Goal: Find specific page/section: Find specific page/section

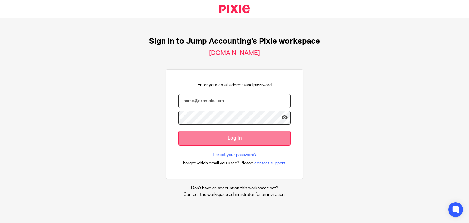
type input "[EMAIL_ADDRESS][DOMAIN_NAME]"
click at [224, 145] on input "Log in" at bounding box center [234, 138] width 112 height 15
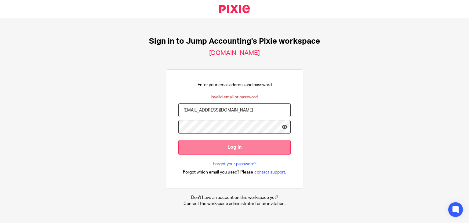
click at [261, 148] on input "Log in" at bounding box center [234, 147] width 112 height 15
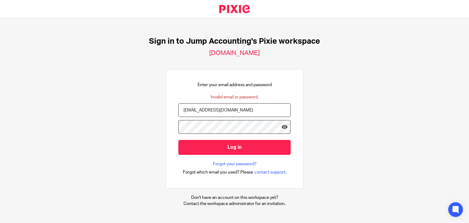
click at [211, 109] on input "manusree@jumpaccounting.co.uk" at bounding box center [234, 110] width 112 height 14
type input "manusree@riseaccounting.co.uk"
click at [178, 140] on input "Log in" at bounding box center [234, 147] width 112 height 15
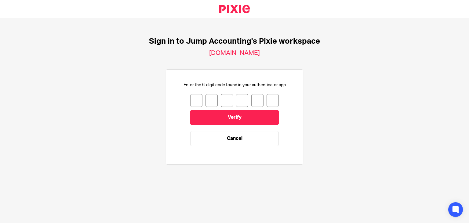
click at [190, 99] on input "number" at bounding box center [196, 100] width 12 height 13
type input "4"
type input "0"
type input "7"
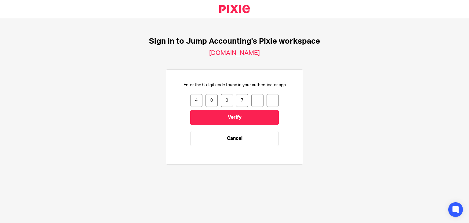
type input "7"
type input "0"
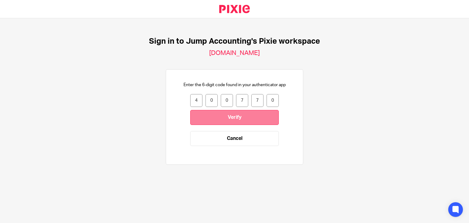
click at [264, 117] on input "Verify" at bounding box center [234, 117] width 89 height 15
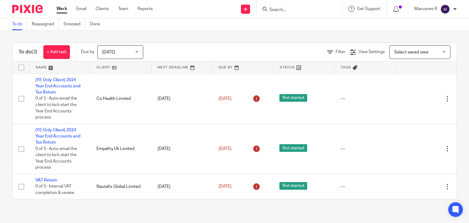
click at [295, 8] on input "Search" at bounding box center [296, 10] width 55 height 6
click at [284, 9] on input "Search" at bounding box center [296, 10] width 55 height 6
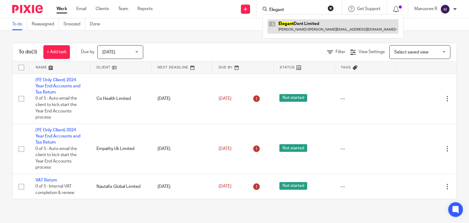
type input "Elegant"
click at [322, 31] on link at bounding box center [333, 26] width 131 height 14
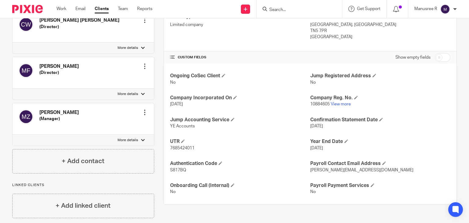
scroll to position [171, 0]
